Goal: Task Accomplishment & Management: Manage account settings

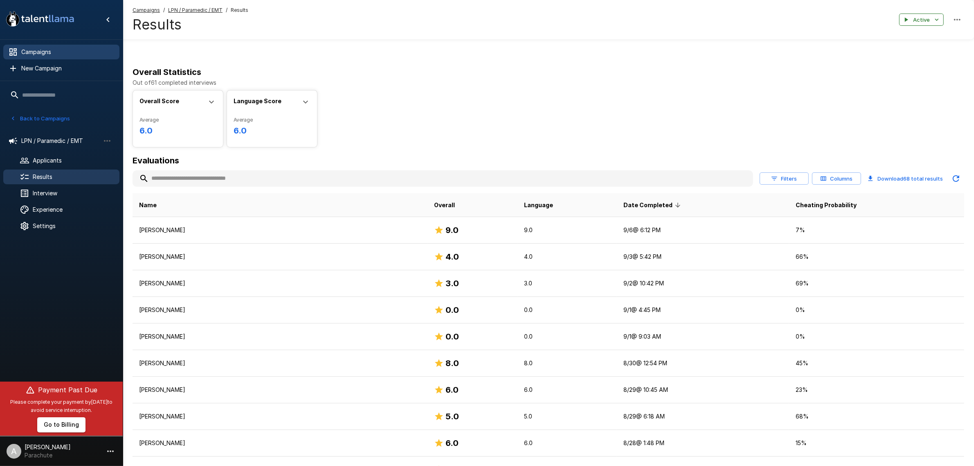
click at [56, 55] on span "Campaigns" at bounding box center [67, 52] width 92 height 8
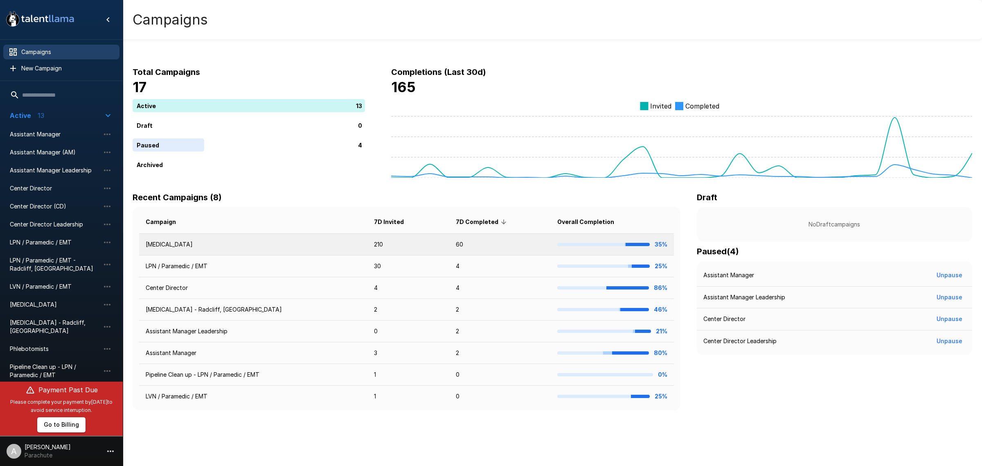
click at [183, 242] on td "[MEDICAL_DATA]" at bounding box center [253, 245] width 228 height 22
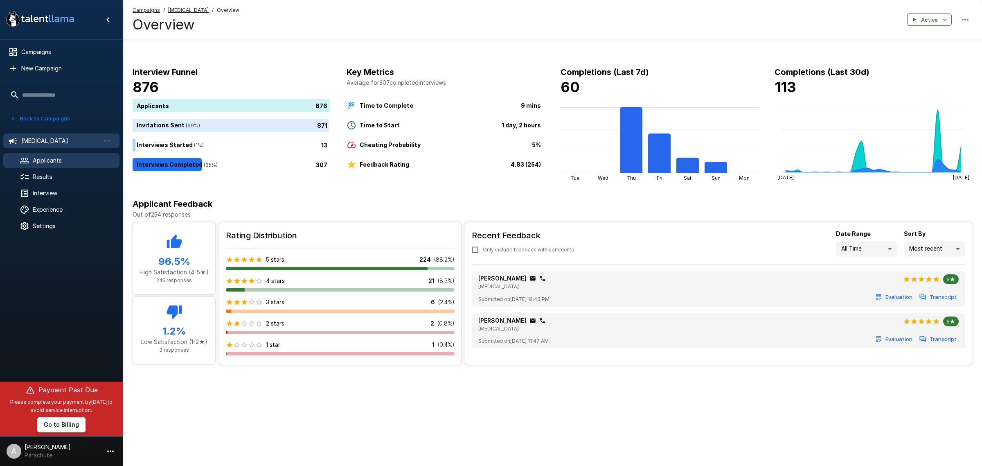
click at [62, 162] on span "Applicants" at bounding box center [73, 160] width 80 height 8
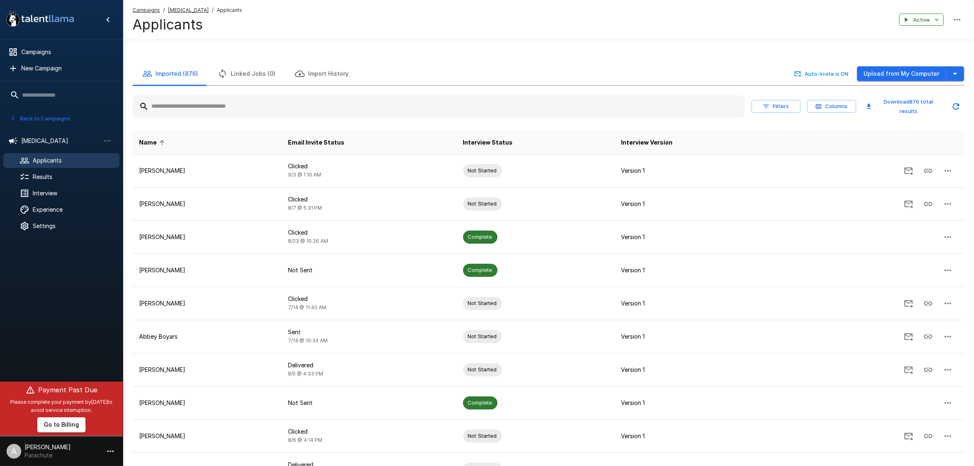
click at [206, 110] on input "text" at bounding box center [439, 106] width 613 height 15
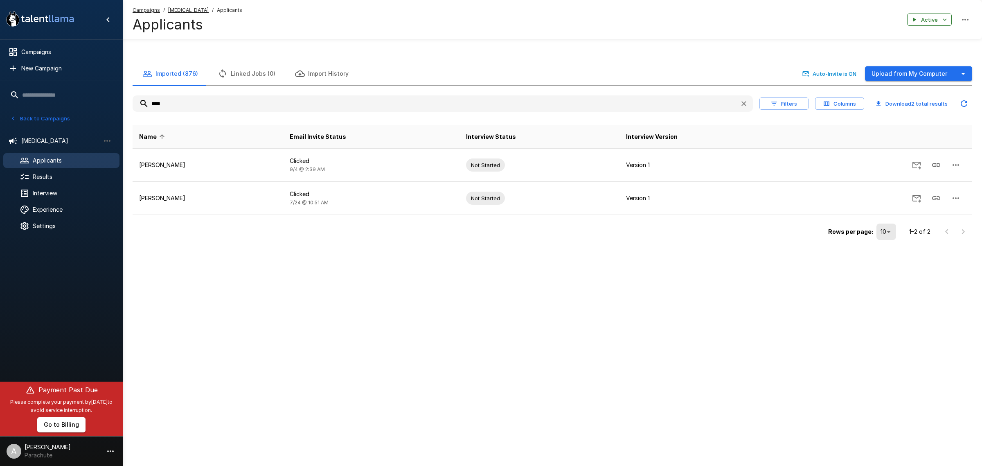
type input "****"
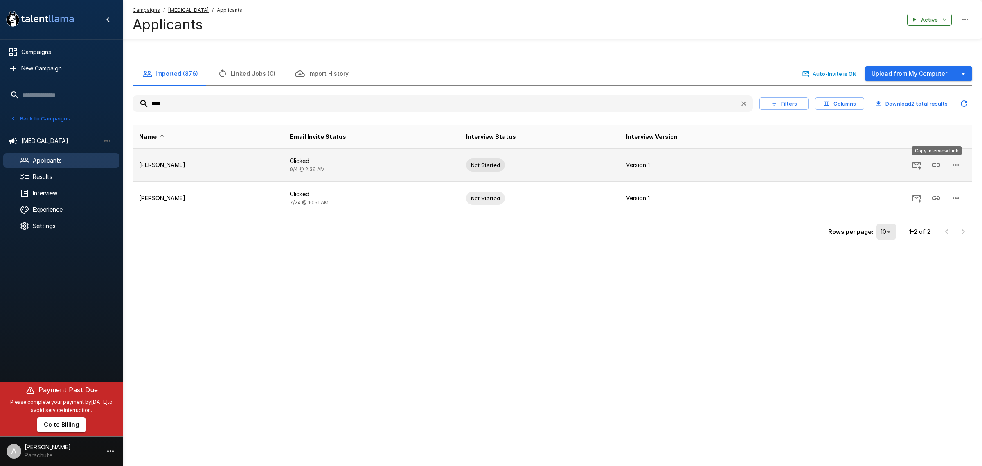
click at [938, 169] on icon "Copy Interview Link" at bounding box center [937, 165] width 10 height 10
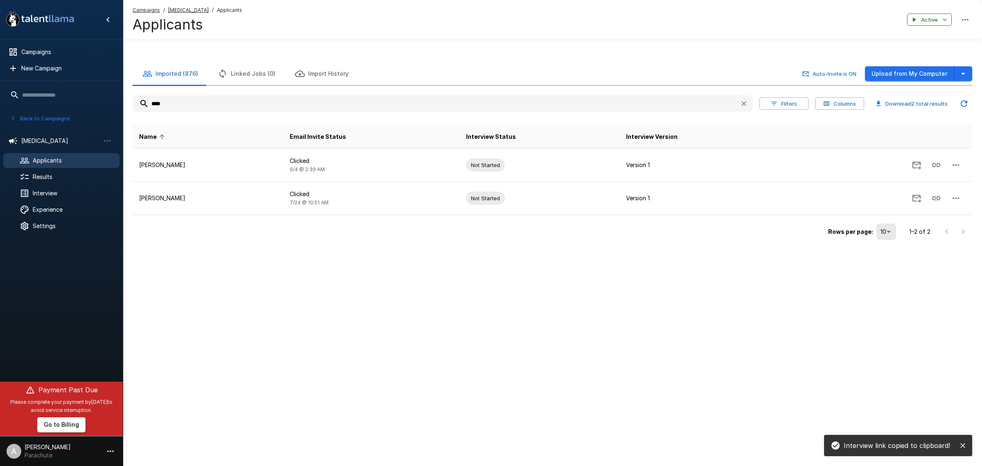
click at [269, 291] on div "A new version of Talent Llama is available. Please click here to refresh your b…" at bounding box center [491, 233] width 982 height 466
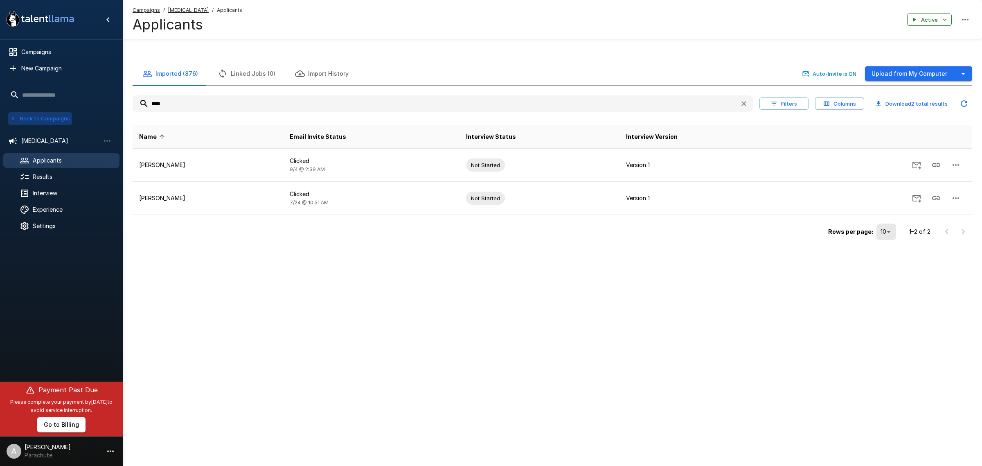
click at [52, 112] on button "Back to Campaigns" at bounding box center [40, 118] width 64 height 13
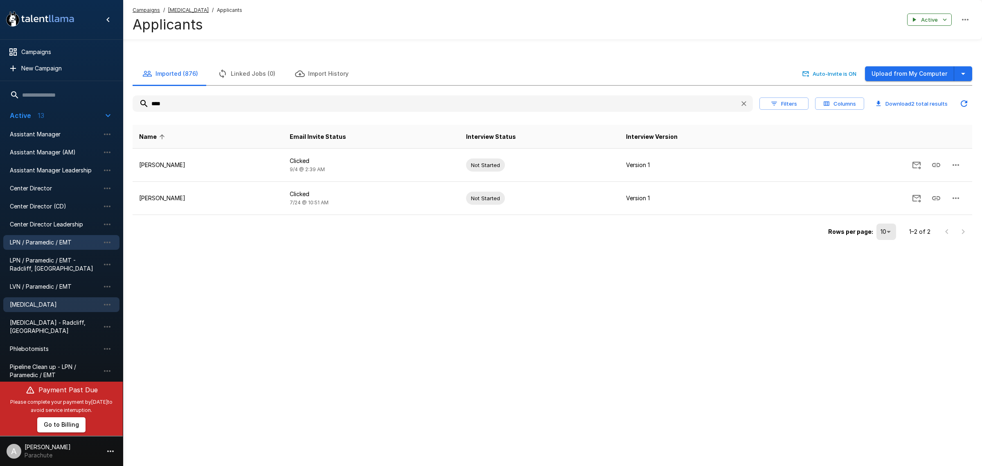
click at [35, 249] on div "LPN / Paramedic / EMT" at bounding box center [61, 242] width 116 height 15
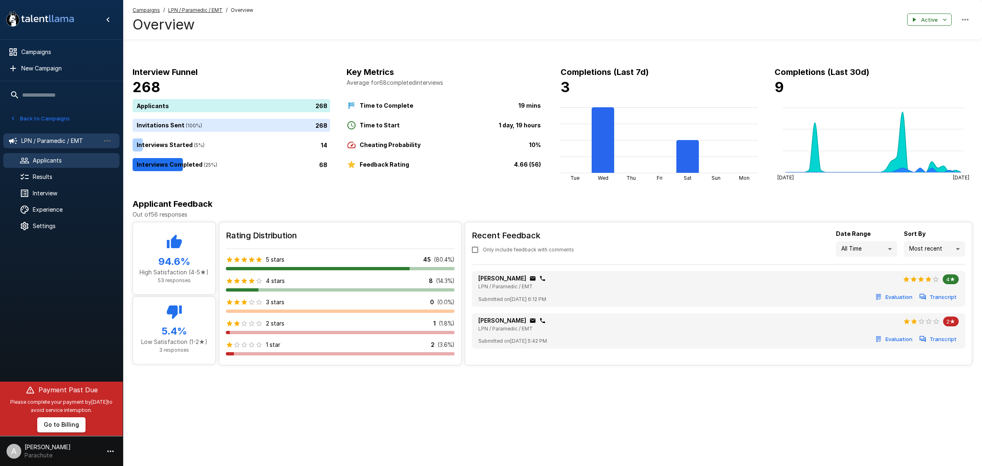
click at [68, 153] on div "Applicants" at bounding box center [61, 160] width 116 height 15
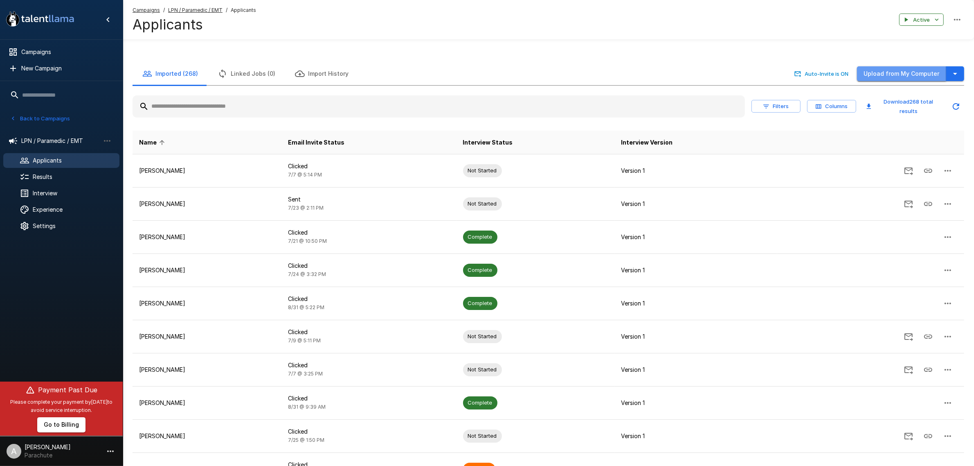
click at [917, 70] on button "Upload from My Computer" at bounding box center [901, 73] width 89 height 15
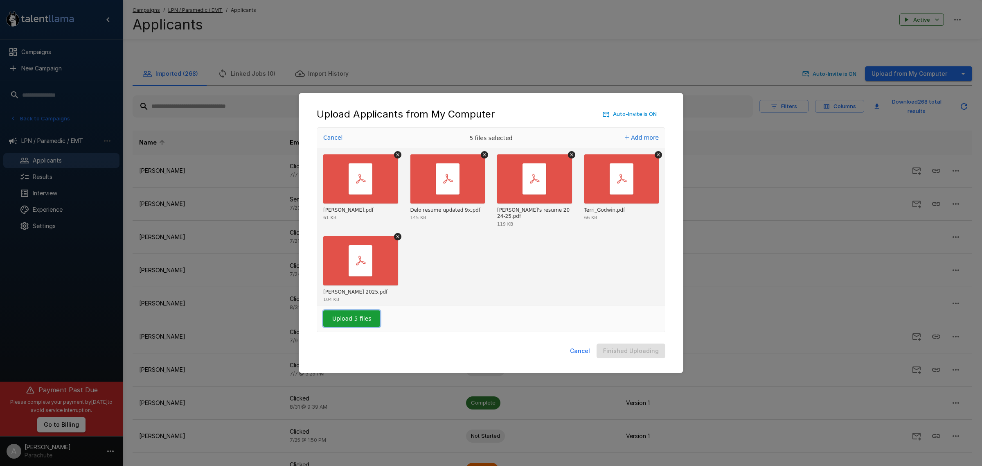
click at [330, 314] on button "Upload 5 files" at bounding box center [351, 318] width 57 height 16
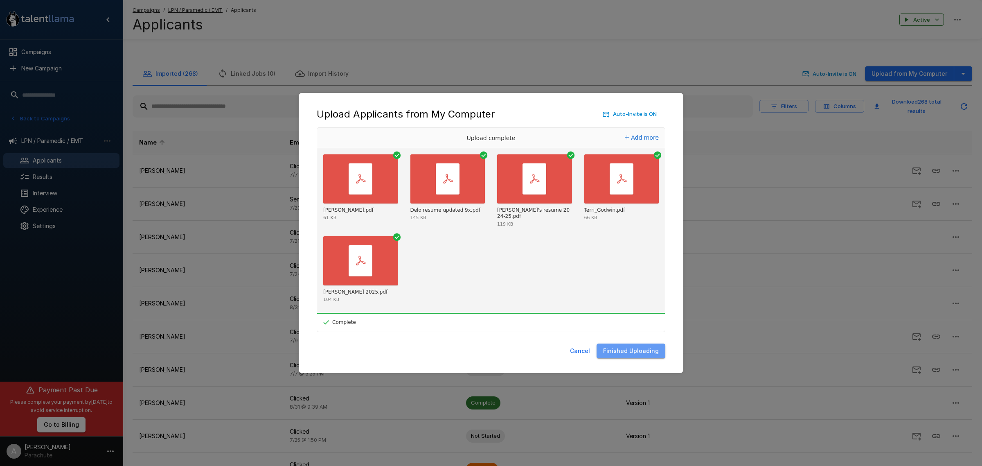
click at [662, 347] on button "Finished Uploading" at bounding box center [631, 350] width 69 height 15
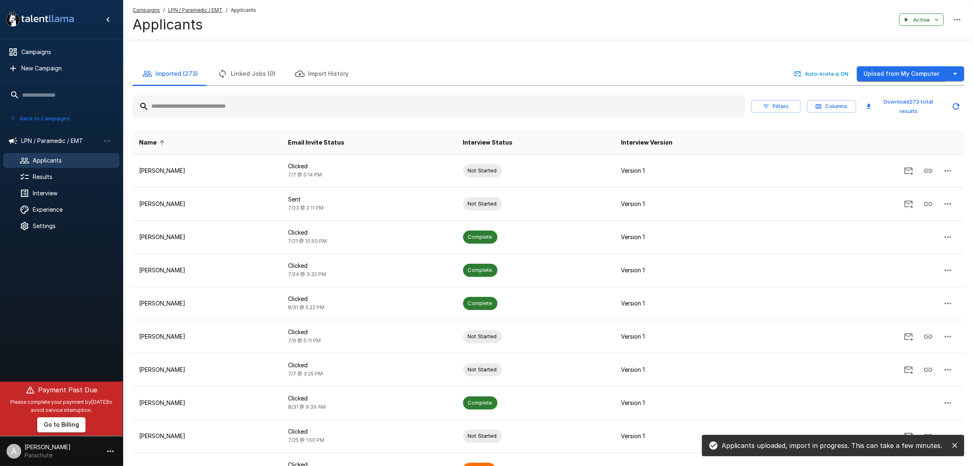
click at [896, 74] on button "Upload from My Computer" at bounding box center [901, 73] width 89 height 15
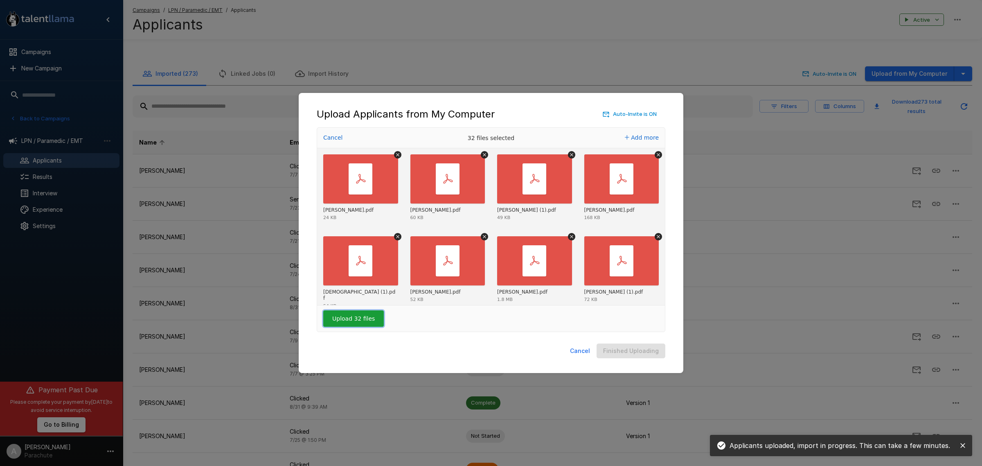
click at [357, 314] on button "Upload 32 files" at bounding box center [353, 318] width 61 height 16
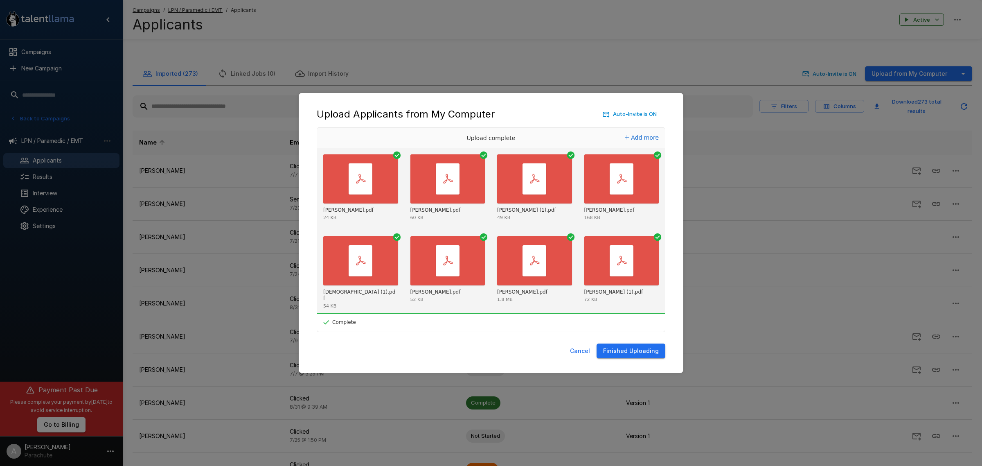
click at [654, 347] on button "Finished Uploading" at bounding box center [631, 350] width 69 height 15
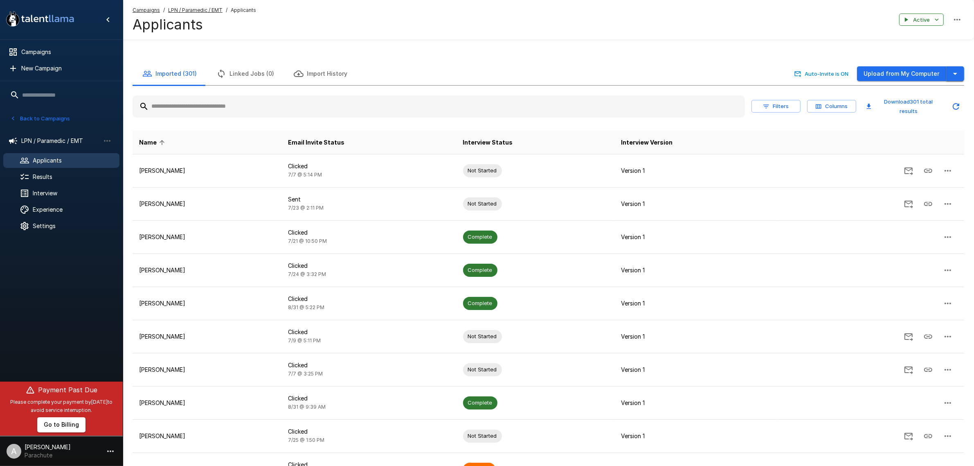
click at [954, 78] on icon "button" at bounding box center [956, 74] width 10 height 10
click at [935, 110] on span "Import from CSV" at bounding box center [910, 107] width 95 height 10
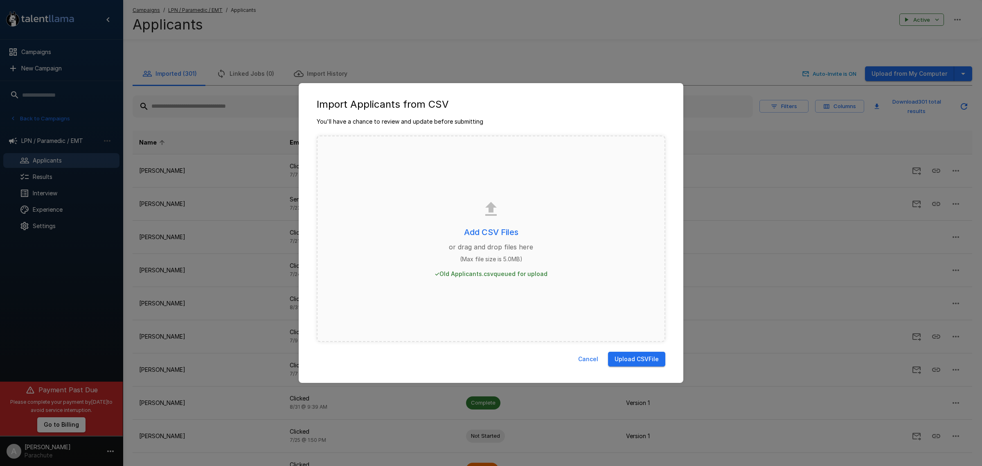
click at [629, 363] on button "Upload CSV File" at bounding box center [636, 359] width 57 height 15
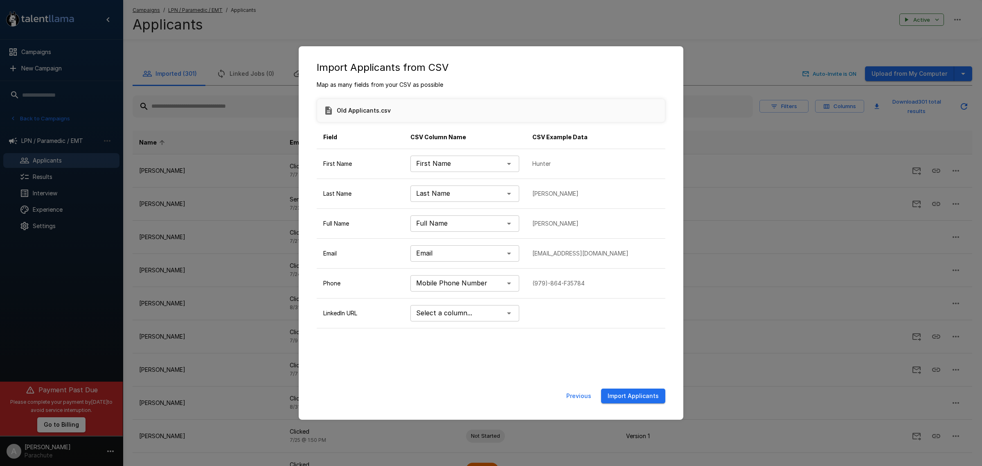
click at [645, 399] on button "Import Applicants" at bounding box center [633, 395] width 64 height 15
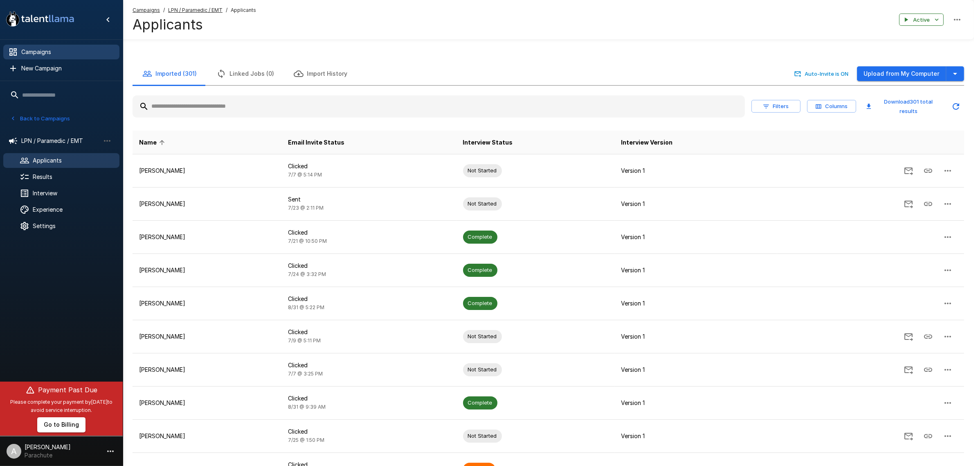
click at [50, 49] on span "Campaigns" at bounding box center [67, 52] width 92 height 8
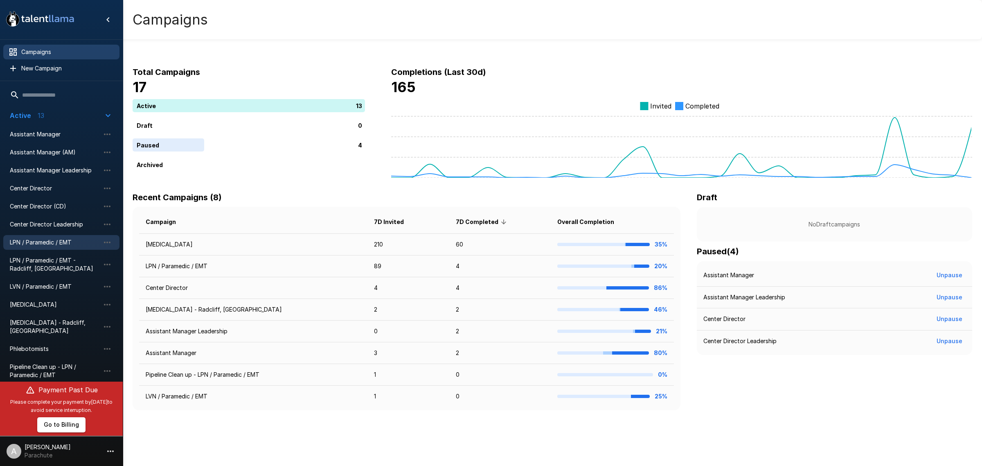
click at [55, 241] on span "LPN / Paramedic / EMT" at bounding box center [55, 242] width 90 height 8
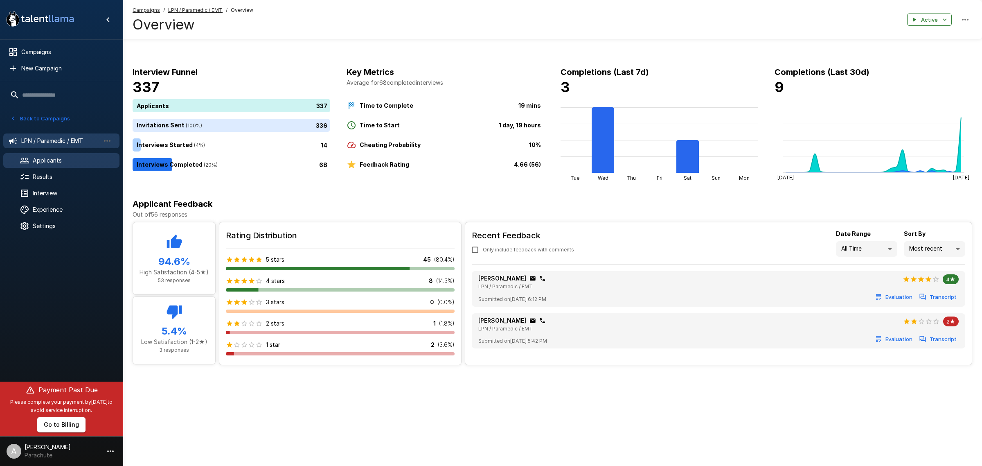
click at [72, 153] on div "Applicants" at bounding box center [61, 160] width 116 height 15
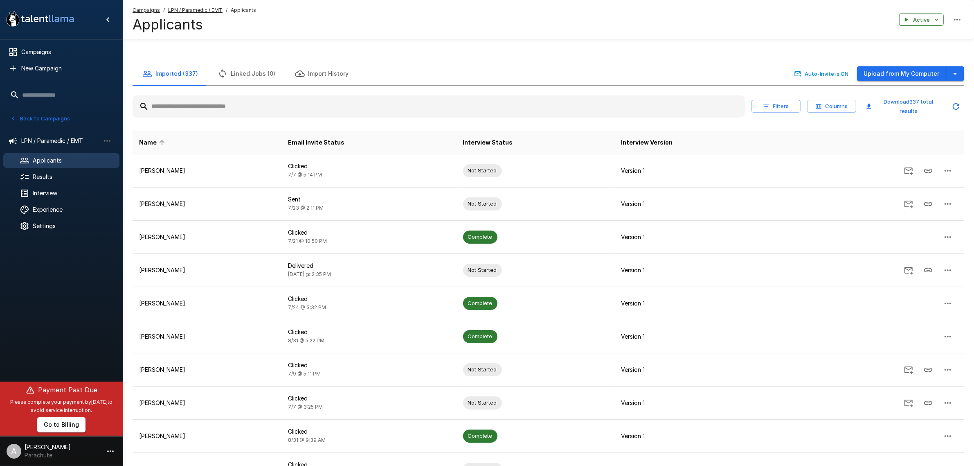
click at [205, 101] on input "text" at bounding box center [439, 106] width 613 height 15
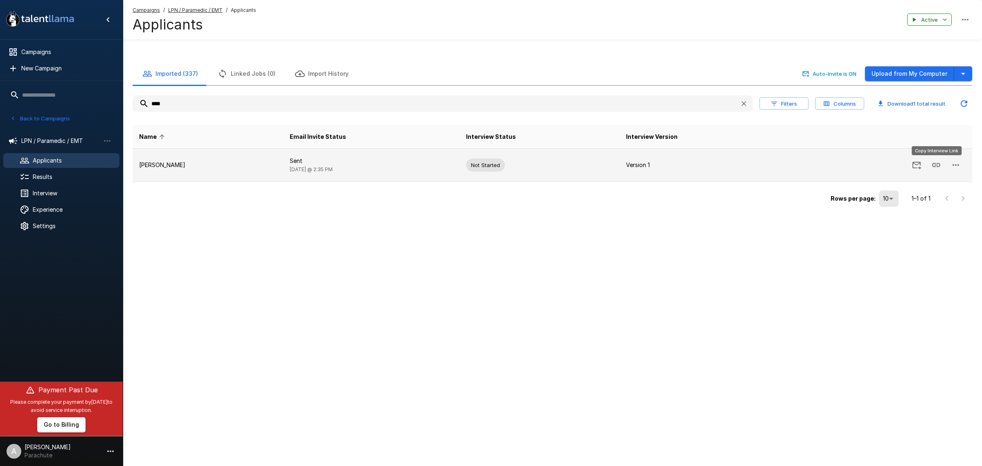
click at [936, 160] on div "Copy Interview Link" at bounding box center [937, 153] width 52 height 16
click at [938, 163] on icon "Copy Interview Link" at bounding box center [936, 165] width 8 height 4
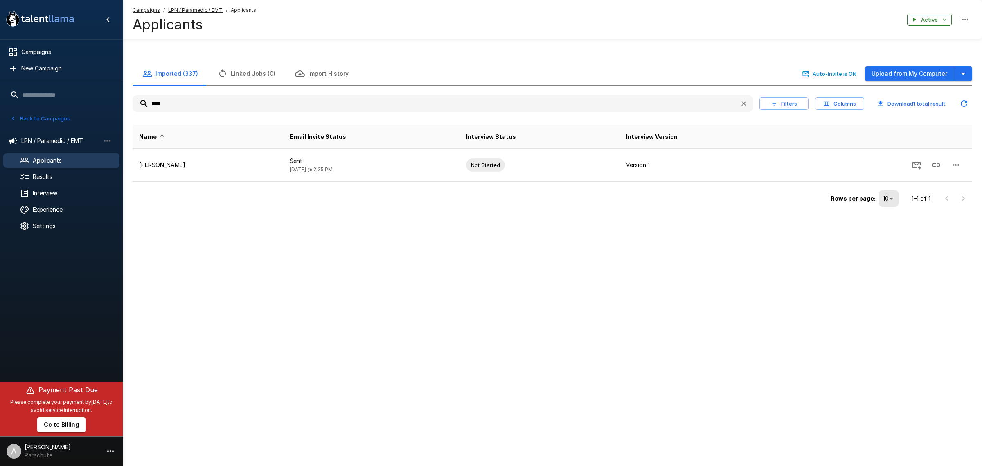
click at [80, 162] on span "Applicants" at bounding box center [73, 160] width 80 height 8
click at [888, 70] on button "Upload from My Computer" at bounding box center [909, 73] width 89 height 15
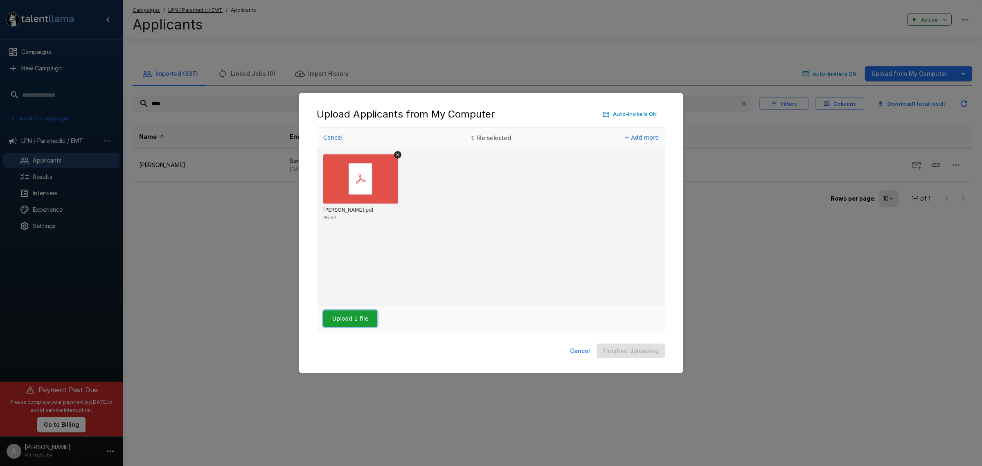
click at [355, 310] on button "Upload 1 file" at bounding box center [350, 318] width 54 height 16
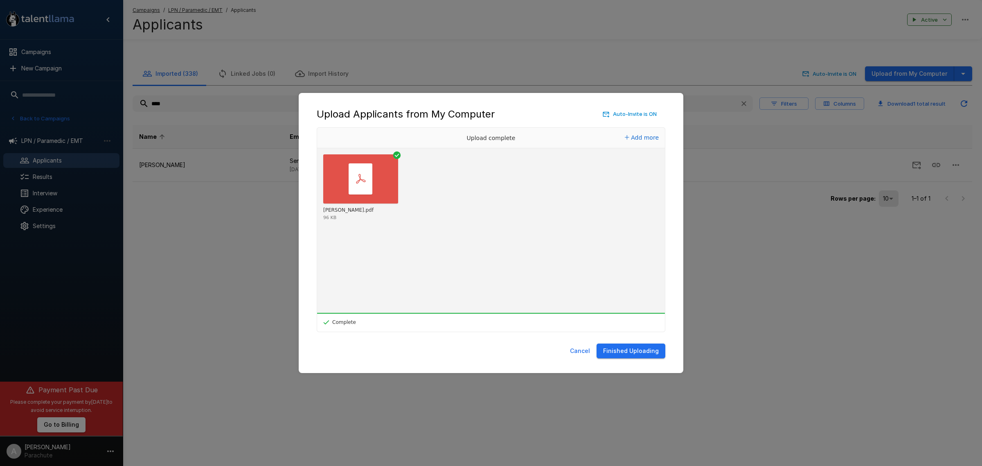
click at [653, 347] on button "Finished Uploading" at bounding box center [631, 350] width 69 height 15
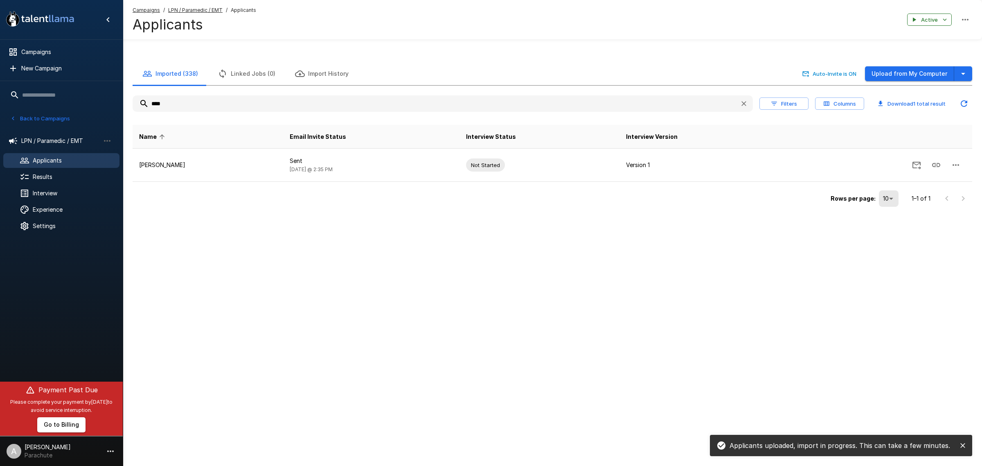
click at [336, 108] on input "****" at bounding box center [433, 103] width 601 height 15
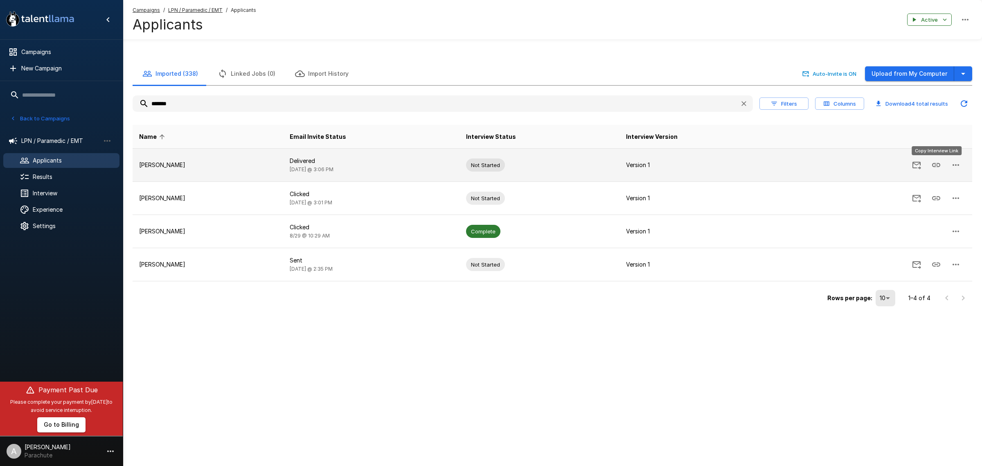
type input "*******"
click at [937, 165] on icon "Copy Interview Link" at bounding box center [936, 165] width 8 height 4
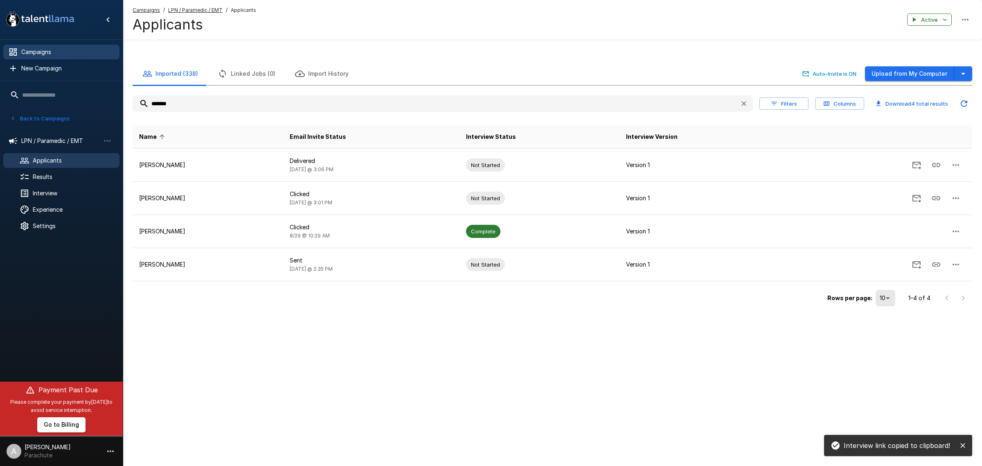
click at [51, 52] on span "Campaigns" at bounding box center [67, 52] width 92 height 8
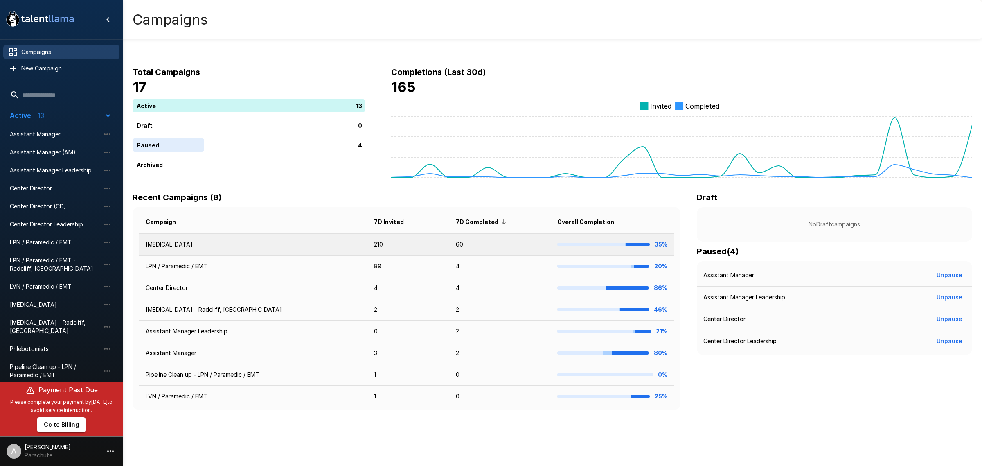
click at [183, 244] on td "[MEDICAL_DATA]" at bounding box center [253, 245] width 228 height 22
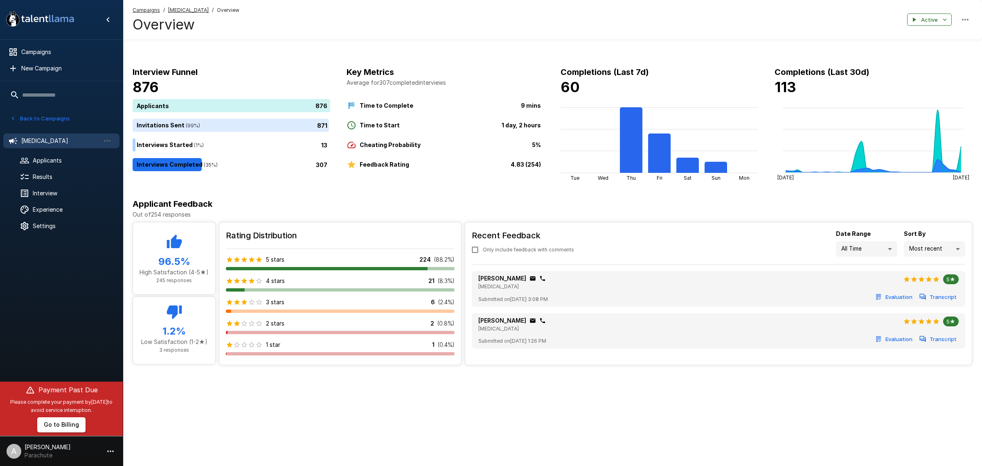
click at [82, 169] on ul "[MEDICAL_DATA] Applicants Results Interview Experience Settings" at bounding box center [61, 182] width 123 height 111
click at [82, 171] on div "Results" at bounding box center [61, 176] width 116 height 15
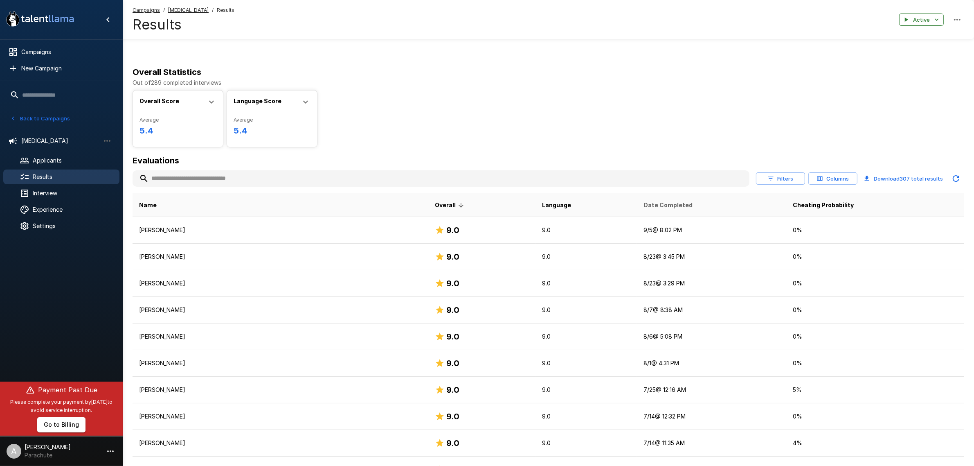
click at [644, 205] on span "Date Completed" at bounding box center [668, 205] width 49 height 10
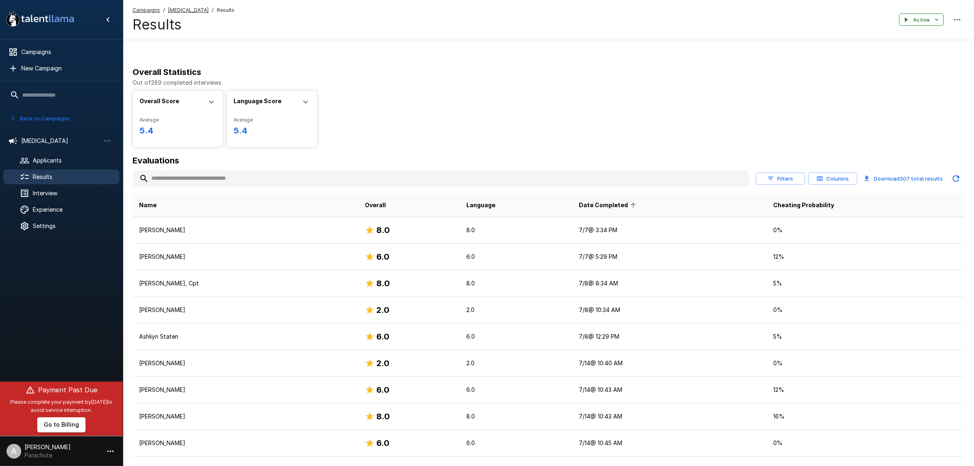
click at [615, 207] on span "Date Completed" at bounding box center [609, 205] width 60 height 10
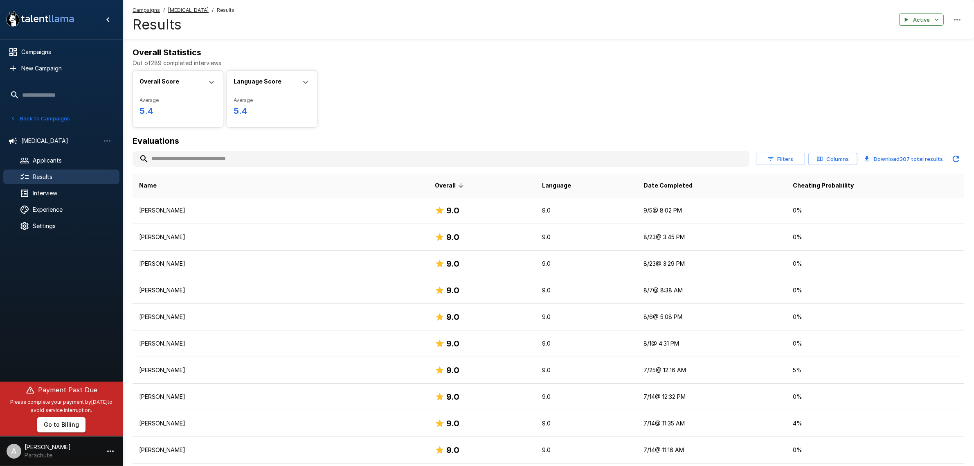
click at [232, 159] on input "text" at bounding box center [441, 158] width 617 height 15
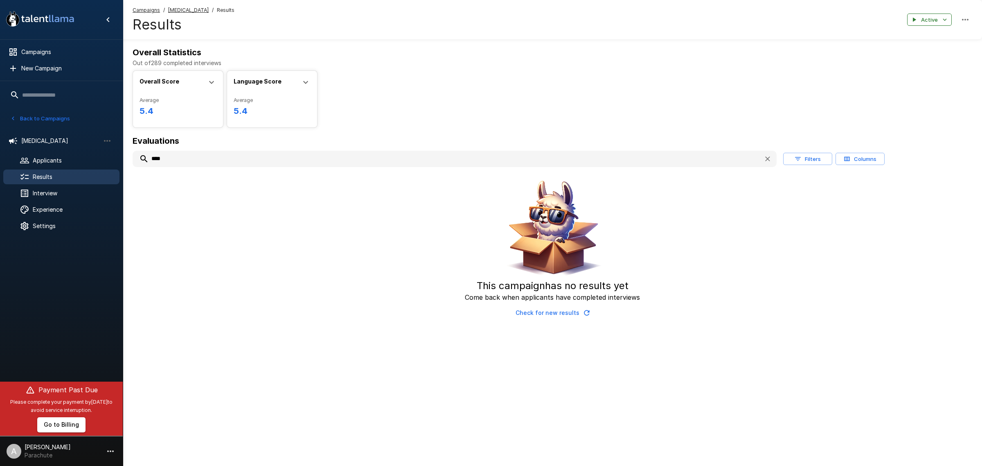
type input "****"
click at [74, 178] on span "Results" at bounding box center [73, 177] width 80 height 8
click at [67, 160] on span "Applicants" at bounding box center [73, 160] width 80 height 8
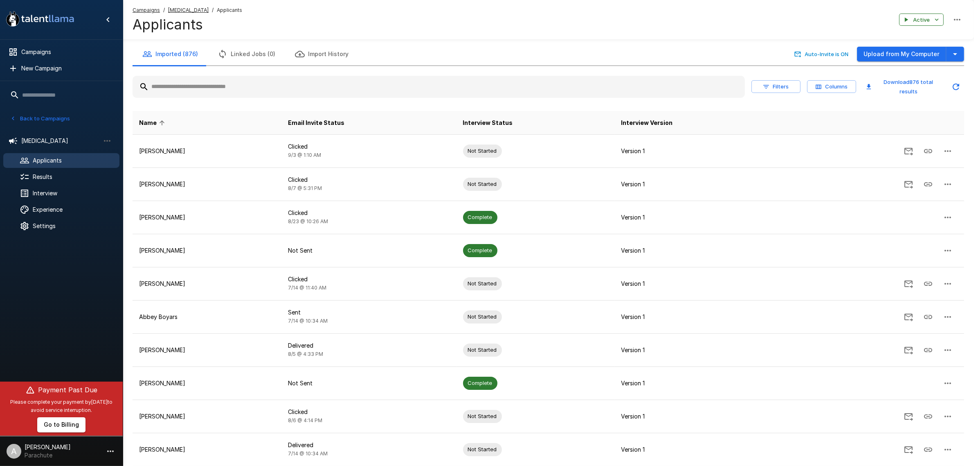
click at [246, 56] on button "Linked Jobs (0)" at bounding box center [246, 54] width 77 height 23
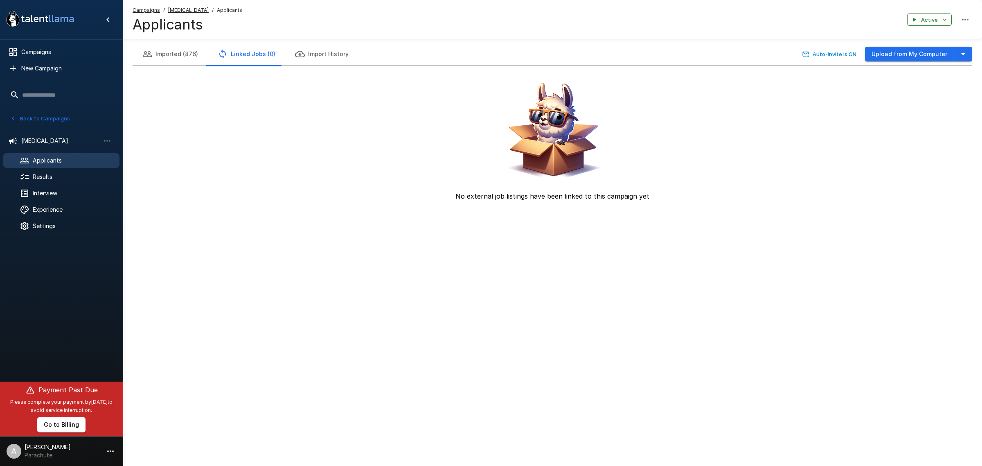
click at [167, 50] on button "Imported (876)" at bounding box center [170, 54] width 75 height 23
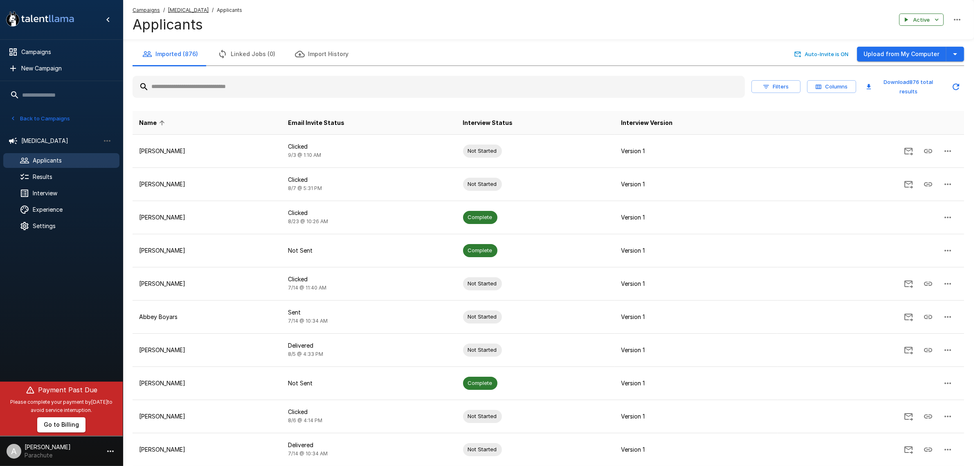
click at [243, 85] on input "text" at bounding box center [439, 86] width 613 height 15
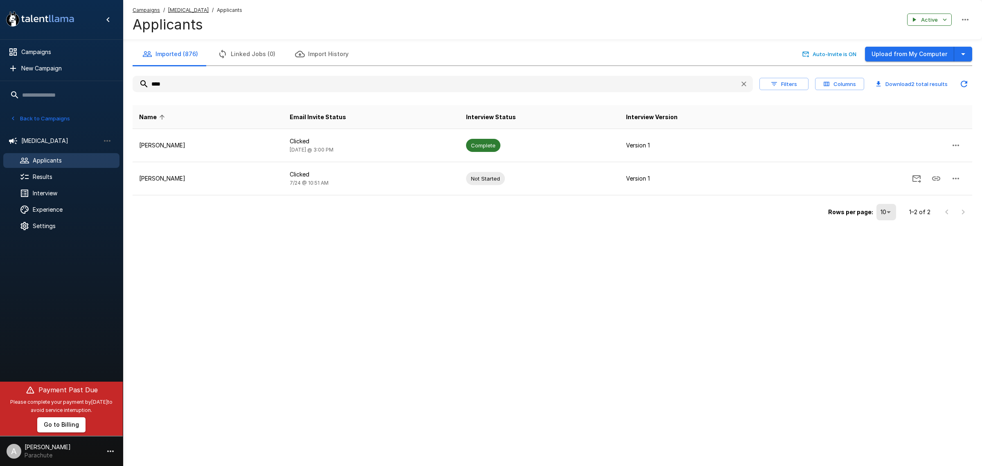
type input "****"
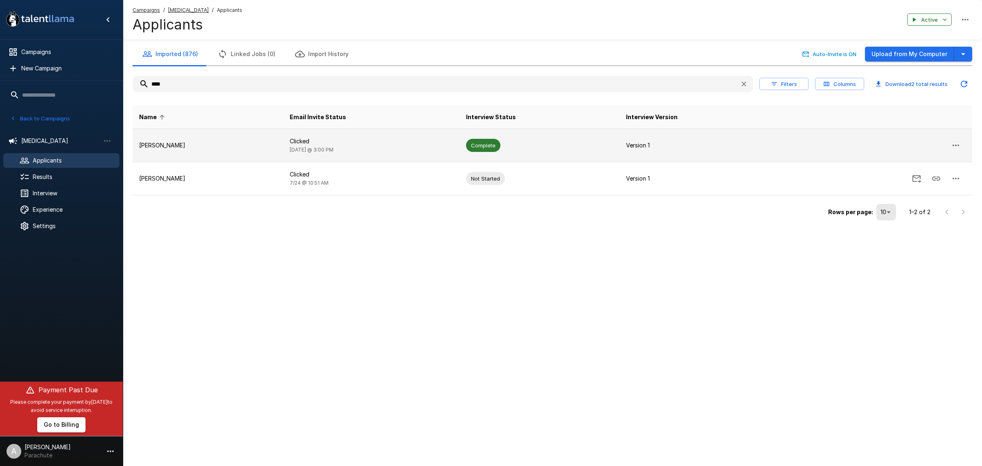
click at [544, 149] on td "Complete" at bounding box center [540, 145] width 160 height 33
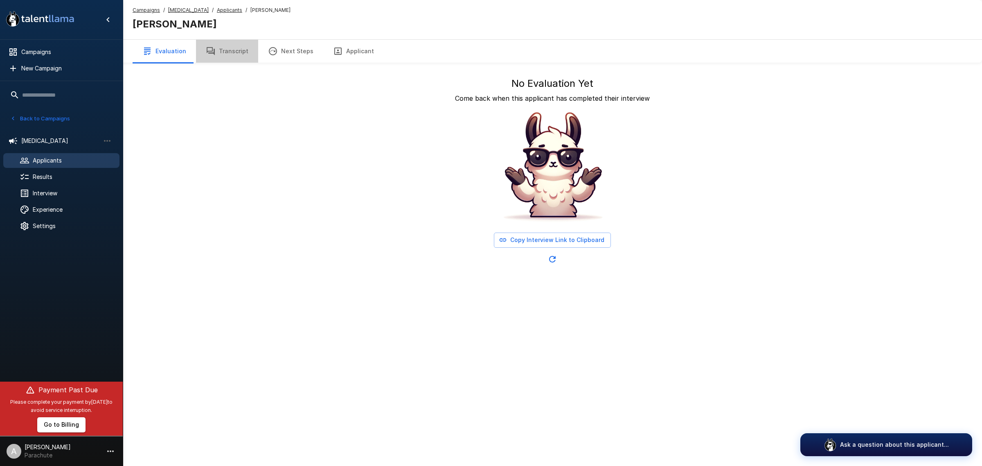
click at [226, 58] on button "Transcript" at bounding box center [227, 51] width 62 height 23
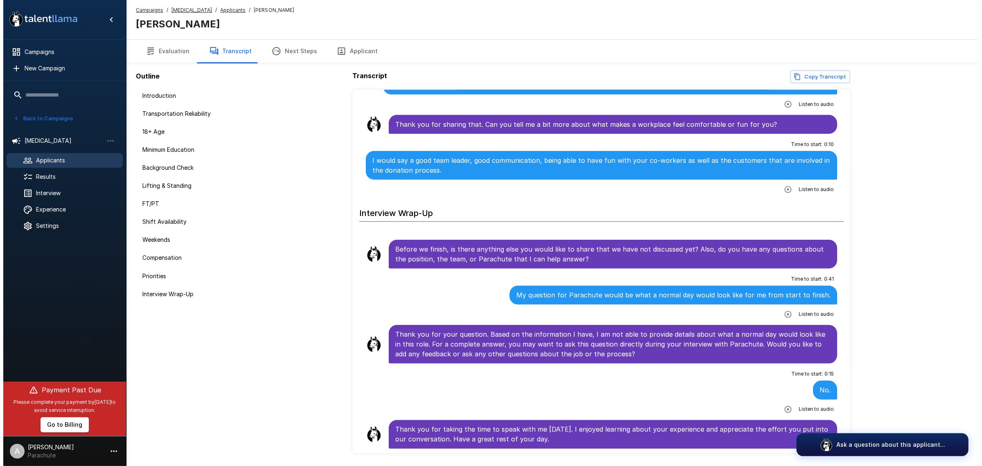
scroll to position [1491, 0]
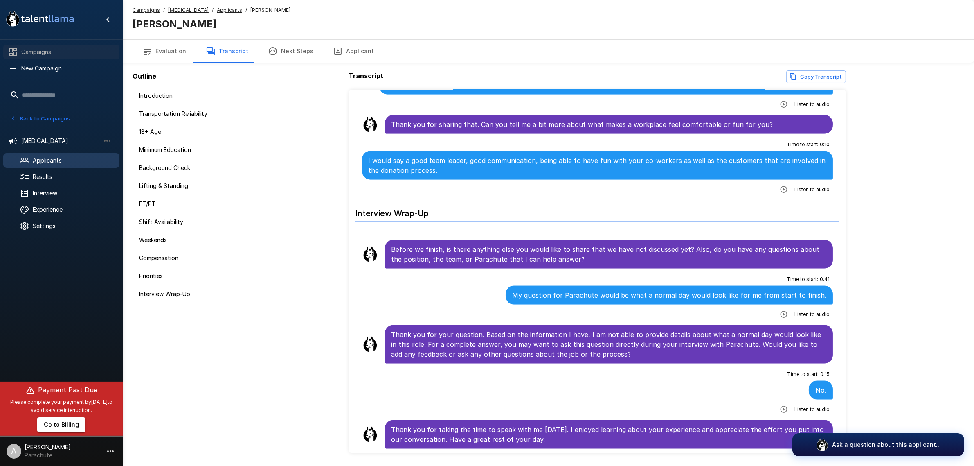
click at [53, 51] on span "Campaigns" at bounding box center [67, 52] width 92 height 8
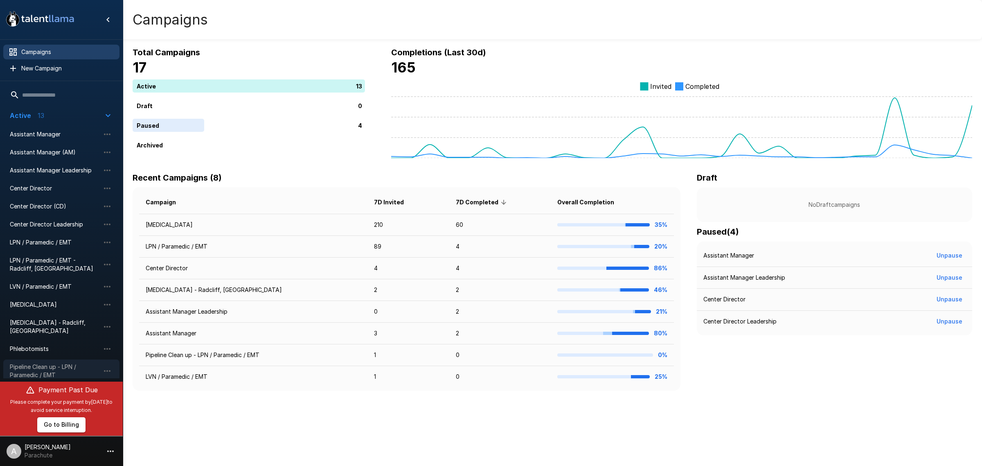
click at [58, 363] on span "Pipeline Clean up - LPN / Paramedic / EMT" at bounding box center [55, 371] width 90 height 16
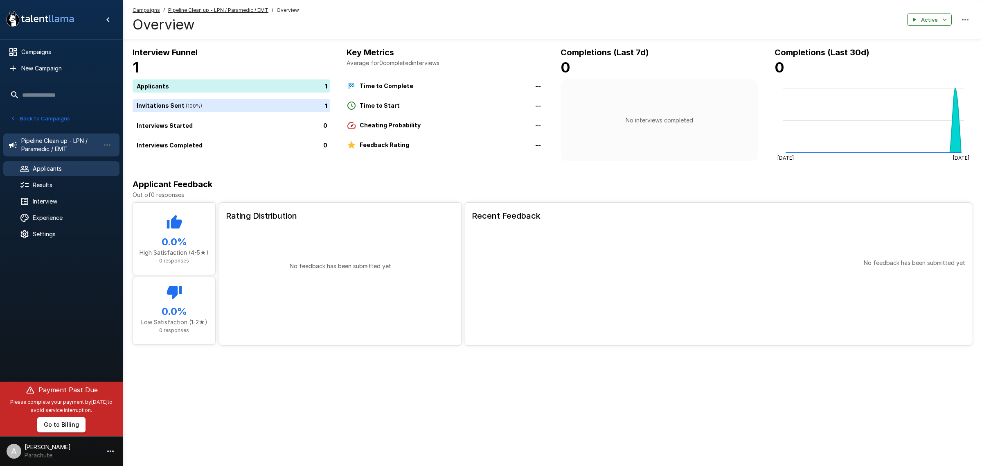
click at [75, 172] on span "Applicants" at bounding box center [73, 169] width 80 height 8
